Goal: Information Seeking & Learning: Learn about a topic

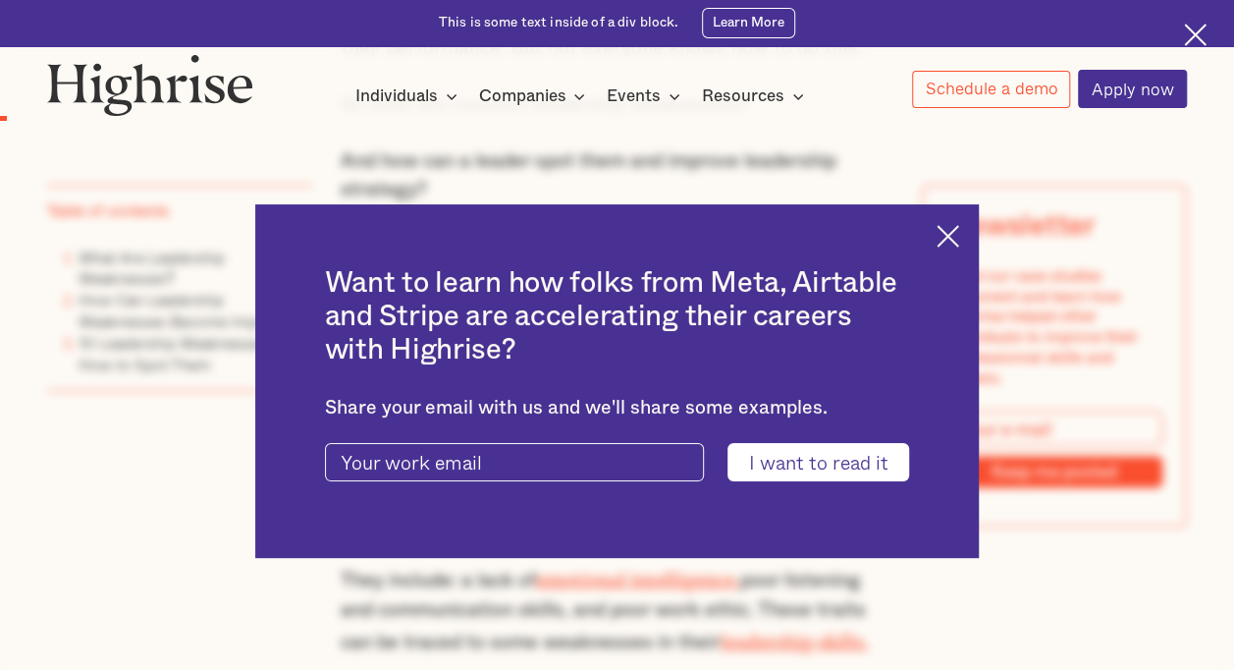
scroll to position [1964, 0]
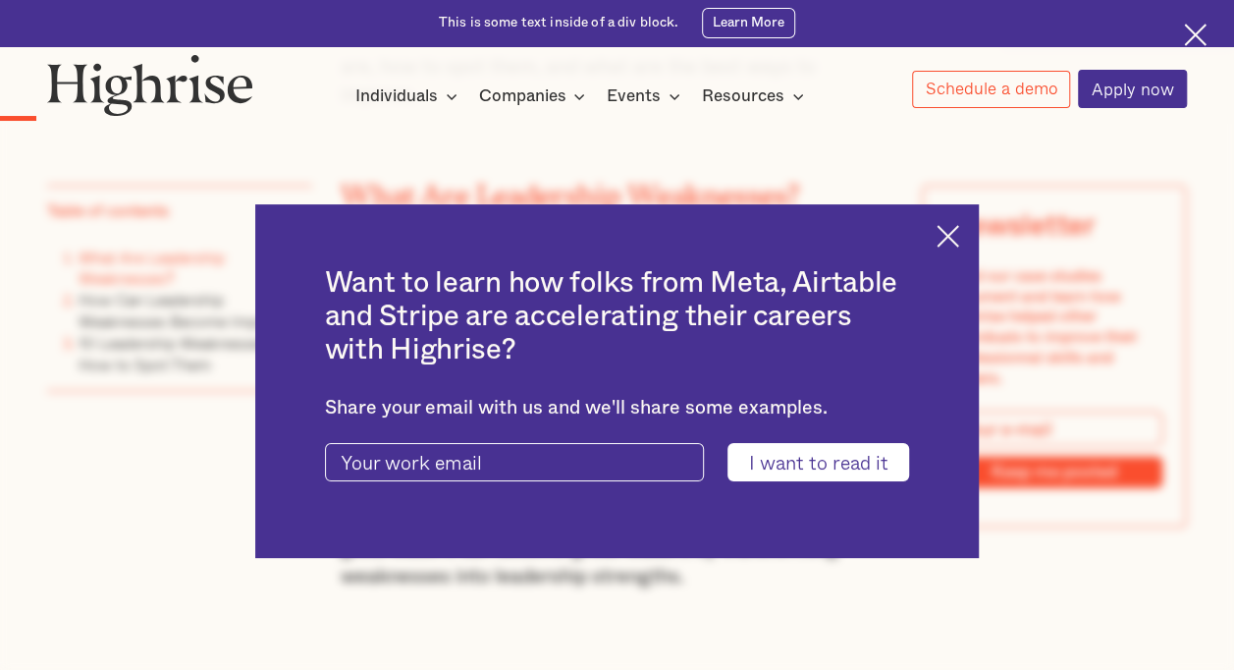
click at [954, 225] on img at bounding box center [948, 236] width 23 height 23
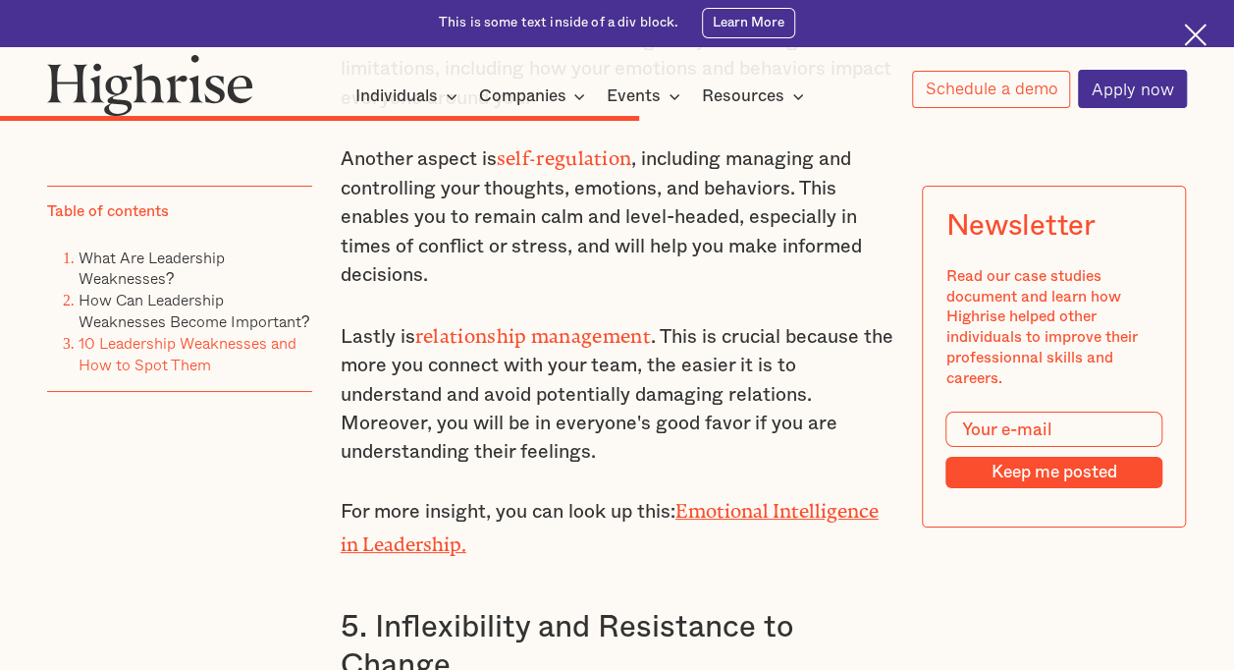
scroll to position [10899, 0]
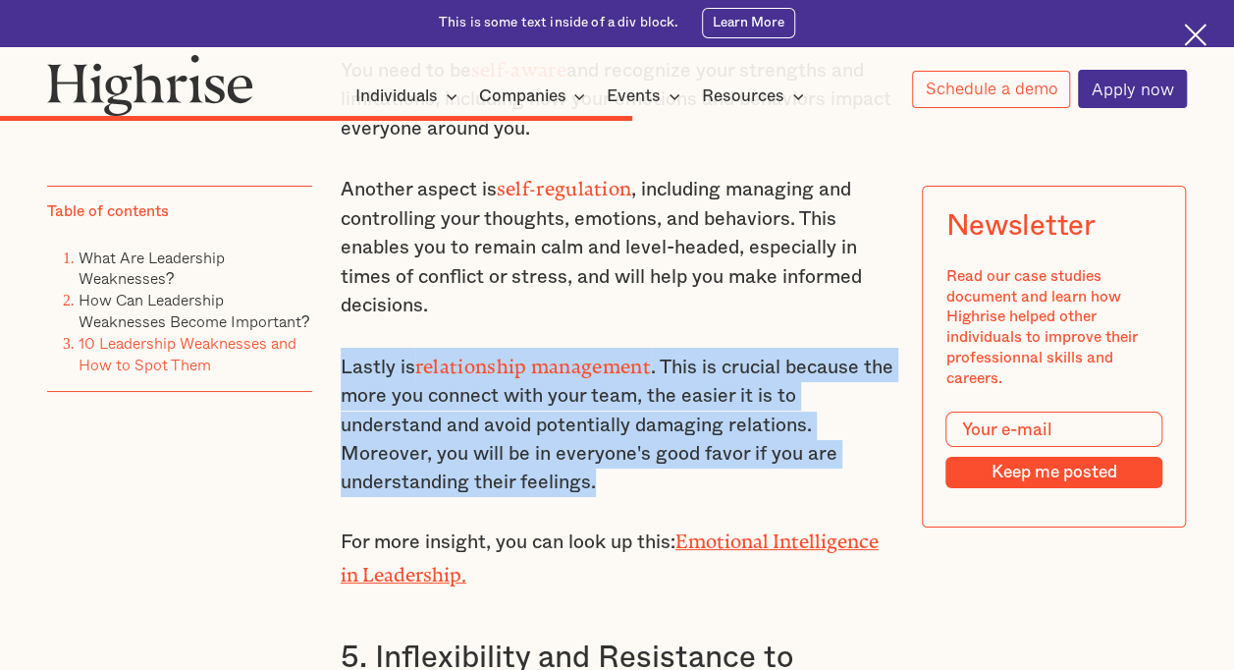
drag, startPoint x: 634, startPoint y: 320, endPoint x: 338, endPoint y: 198, distance: 320.6
click at [341, 348] on p "Lastly is relationship management . This is crucial because the more you connec…" at bounding box center [618, 423] width 554 height 150
copy p "Lastly is relationship management . This is crucial because the more you connec…"
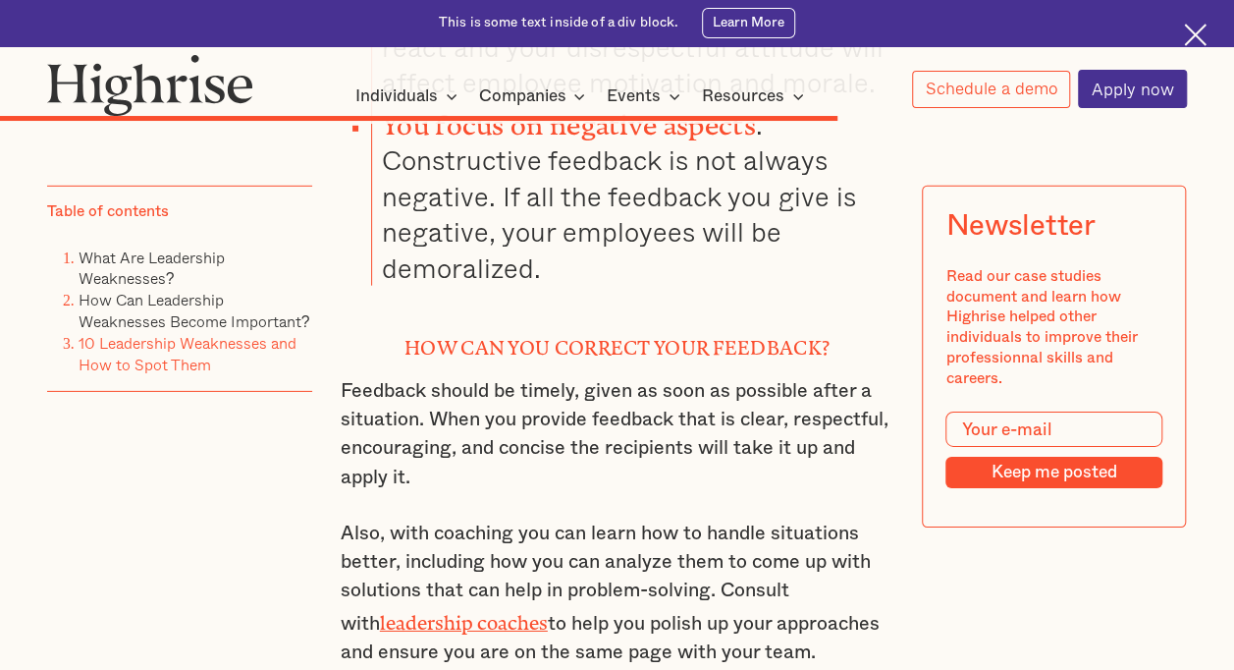
scroll to position [13943, 0]
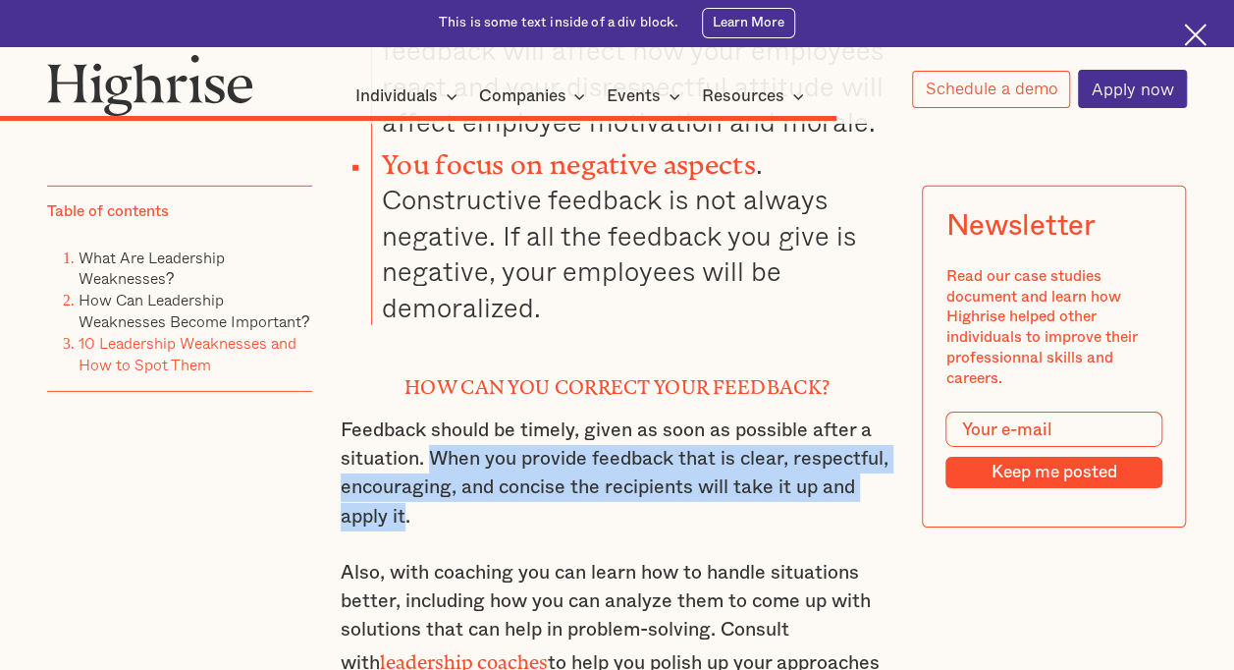
drag, startPoint x: 434, startPoint y: 266, endPoint x: 405, endPoint y: 320, distance: 61.5
click at [405, 416] on p "Feedback should be timely, given as soon as possible after a situation. When yo…" at bounding box center [618, 474] width 554 height 116
copy p "When you provide feedback that is clear, respectful, encouraging, and concise t…"
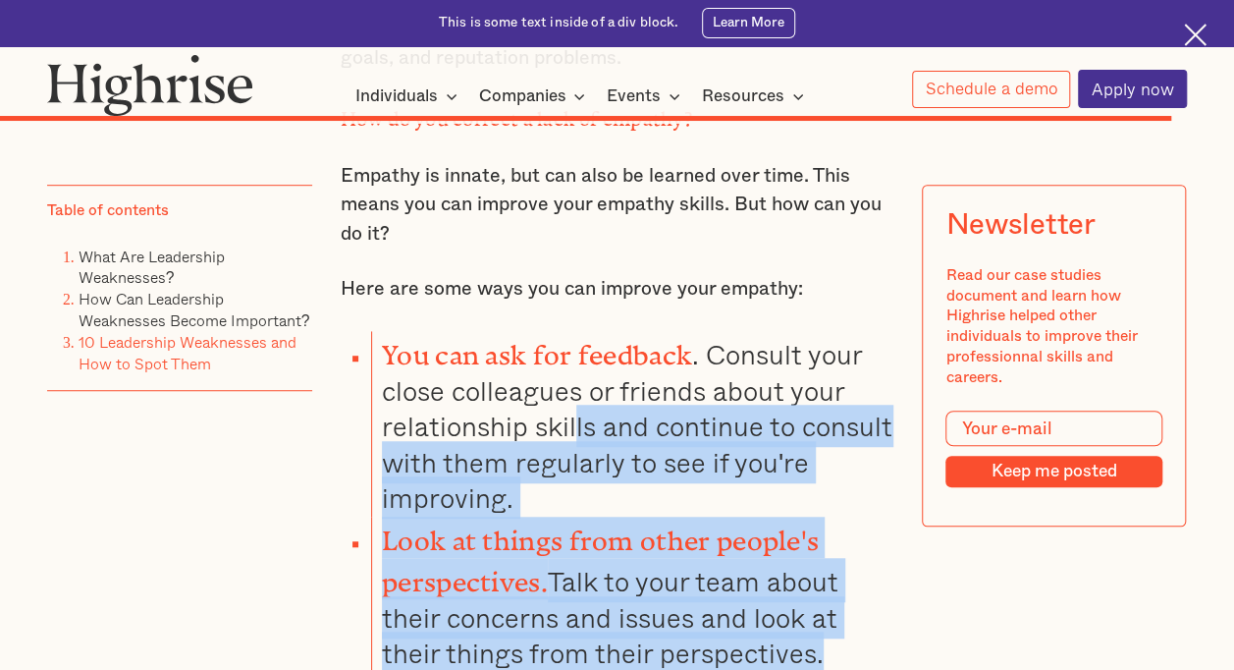
scroll to position [18951, 0]
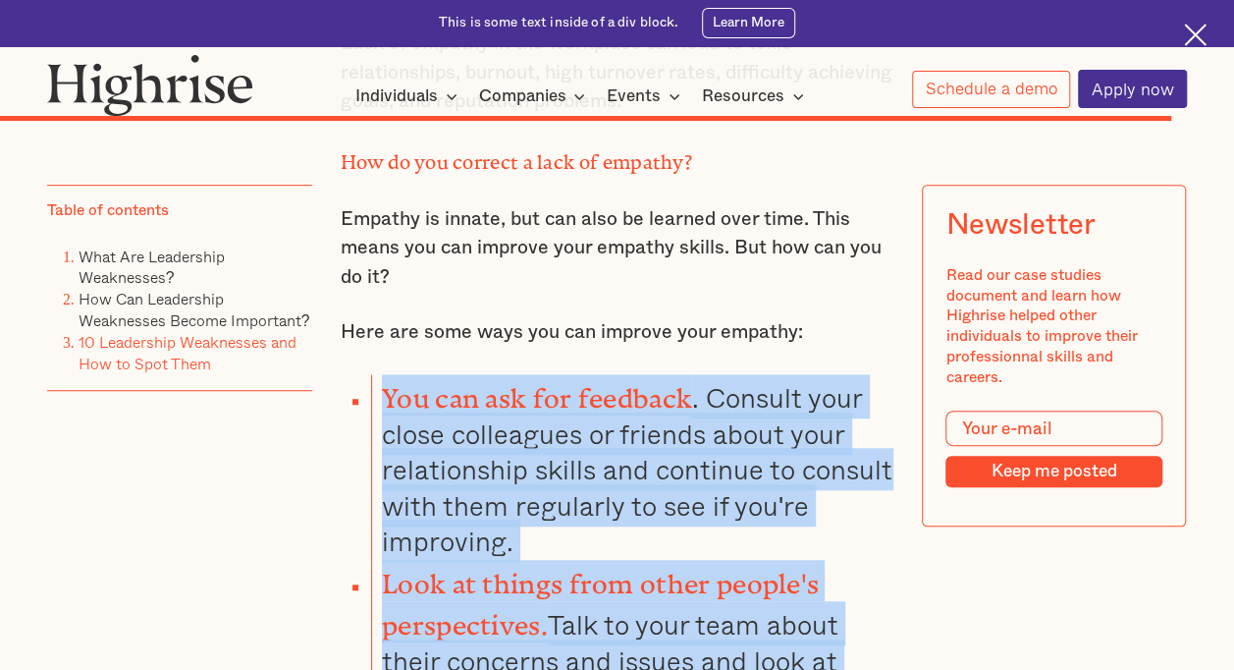
drag, startPoint x: 831, startPoint y: 387, endPoint x: 379, endPoint y: 207, distance: 486.1
click at [379, 374] on ul "You can ask for feedback . Consult your close colleagues or friends about your …" at bounding box center [605, 544] width 576 height 340
copy ul "You can ask for feedback . Consult your close colleagues or friends about your …"
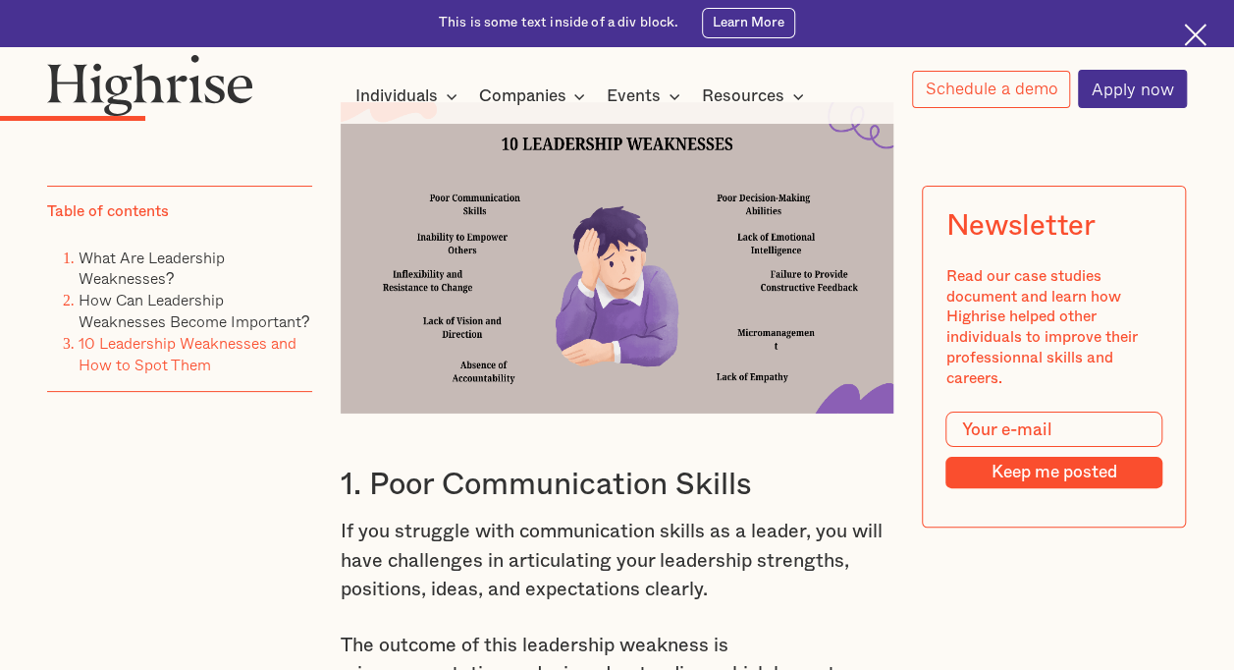
scroll to position [3598, 0]
